Goal: Navigation & Orientation: Find specific page/section

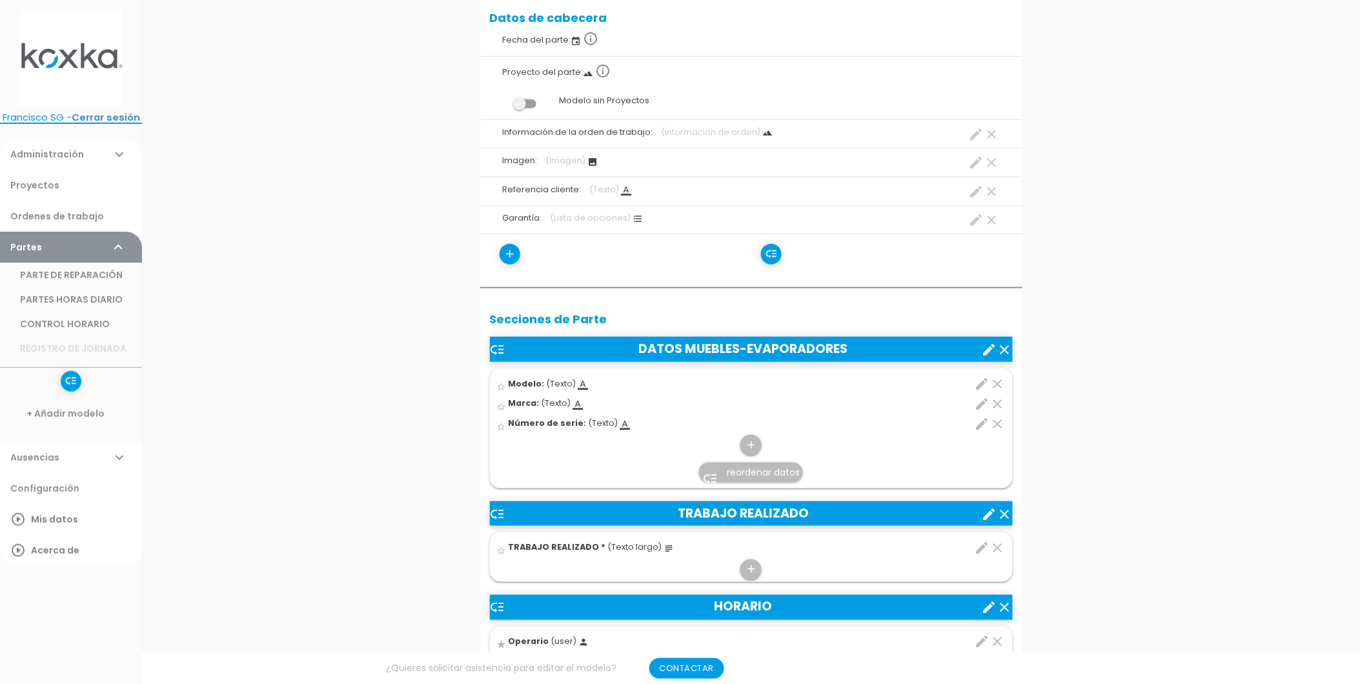
scroll to position [358, 0]
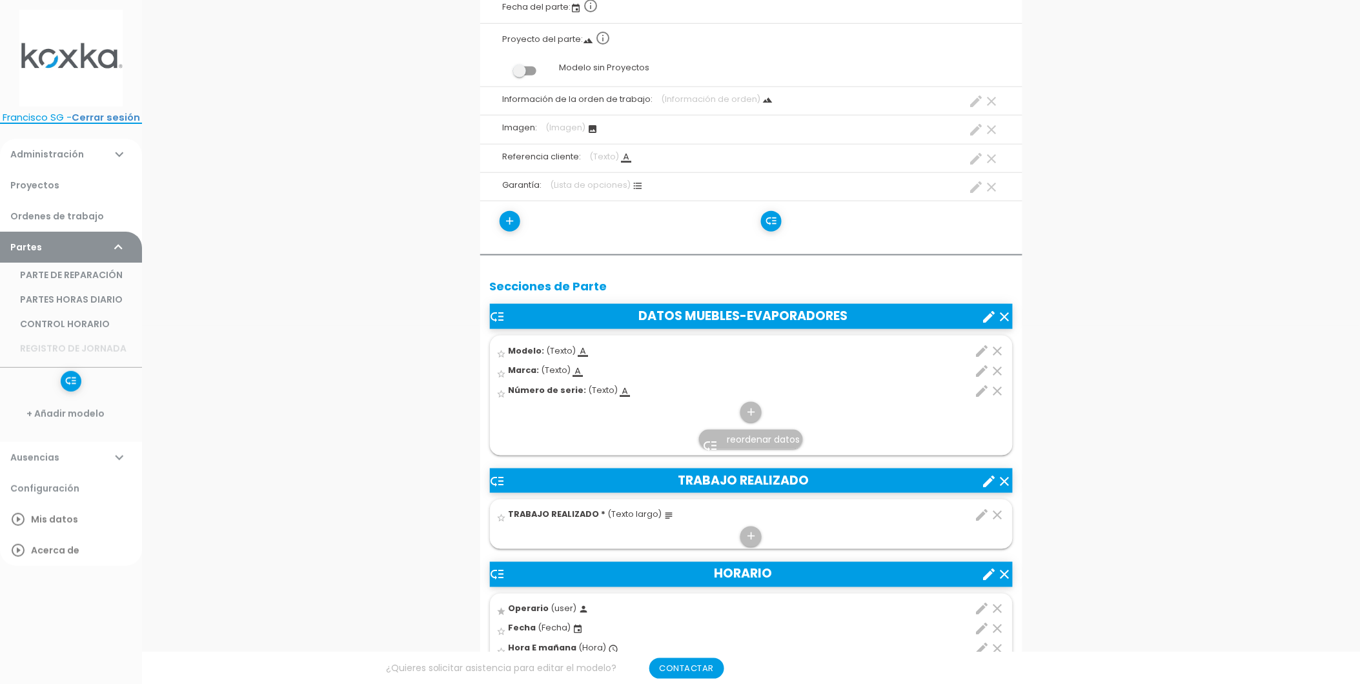
click at [37, 245] on link "Partes expand_more" at bounding box center [71, 247] width 142 height 31
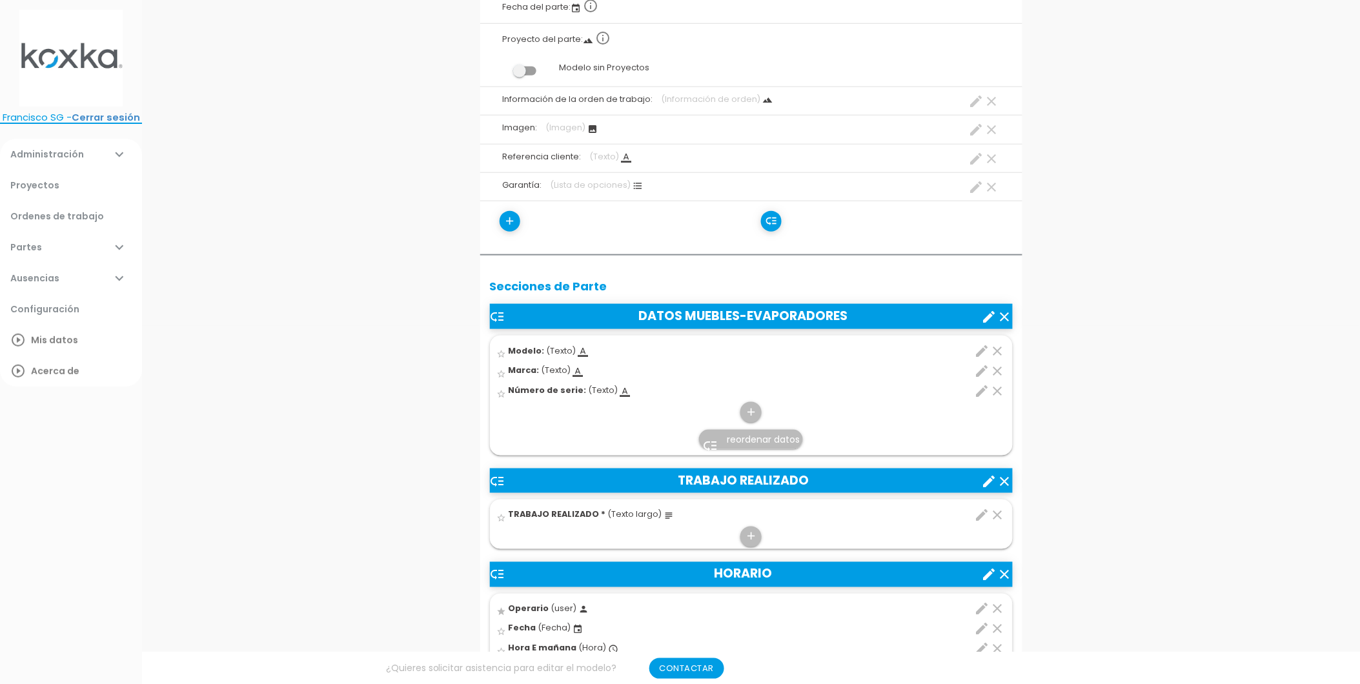
click at [72, 152] on link "Administración expand_more" at bounding box center [71, 154] width 142 height 31
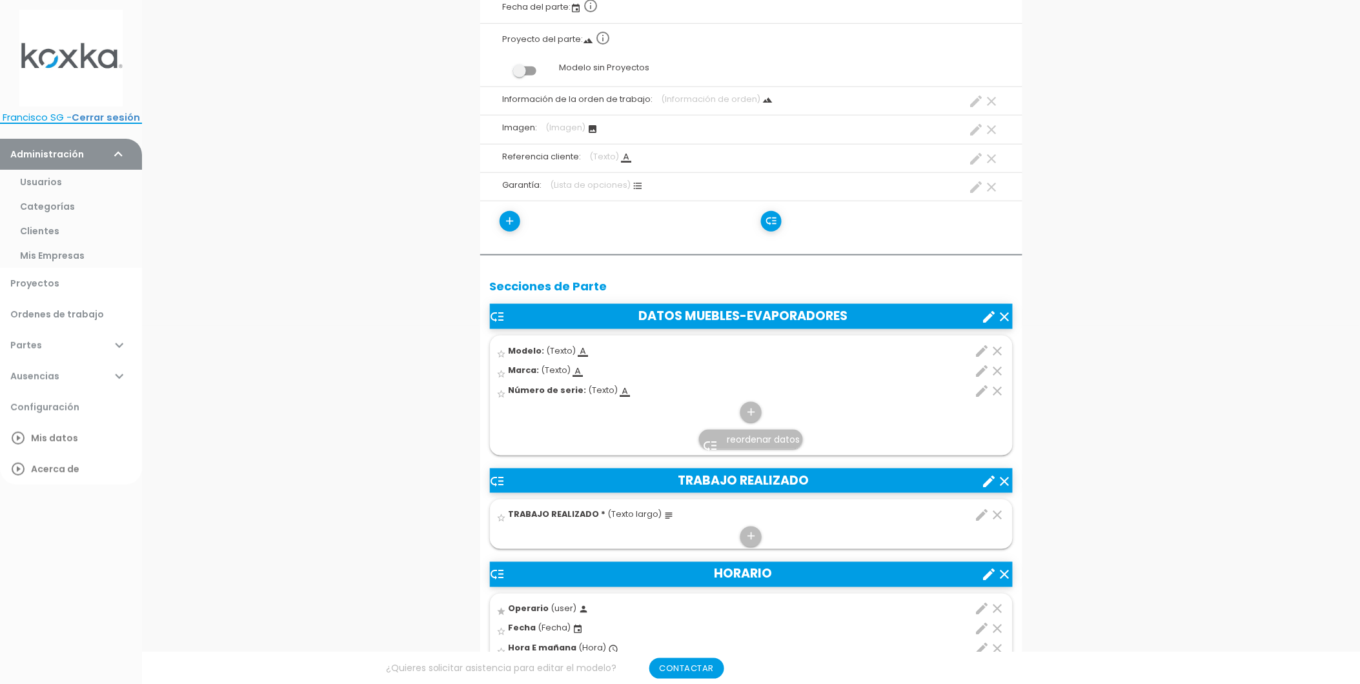
click at [48, 205] on link "Categorías" at bounding box center [71, 206] width 142 height 25
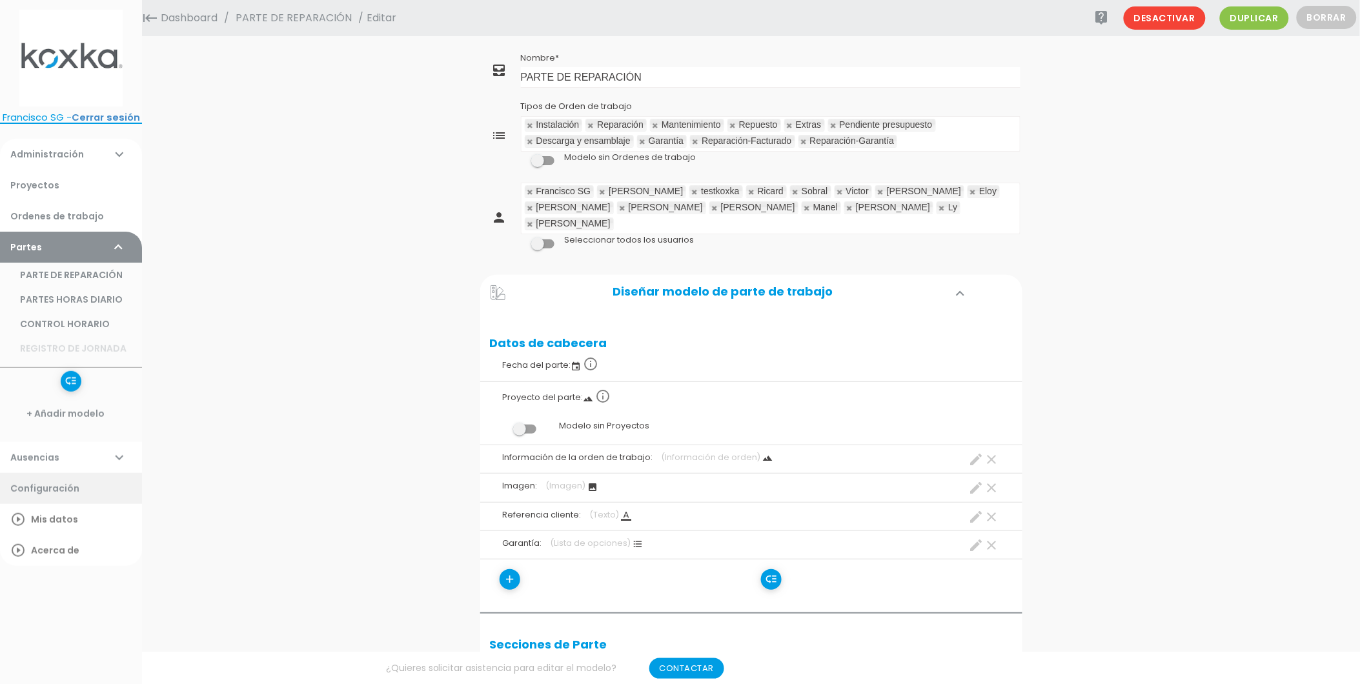
click at [65, 497] on link "Configuración" at bounding box center [71, 488] width 142 height 31
